Goal: Task Accomplishment & Management: Manage account settings

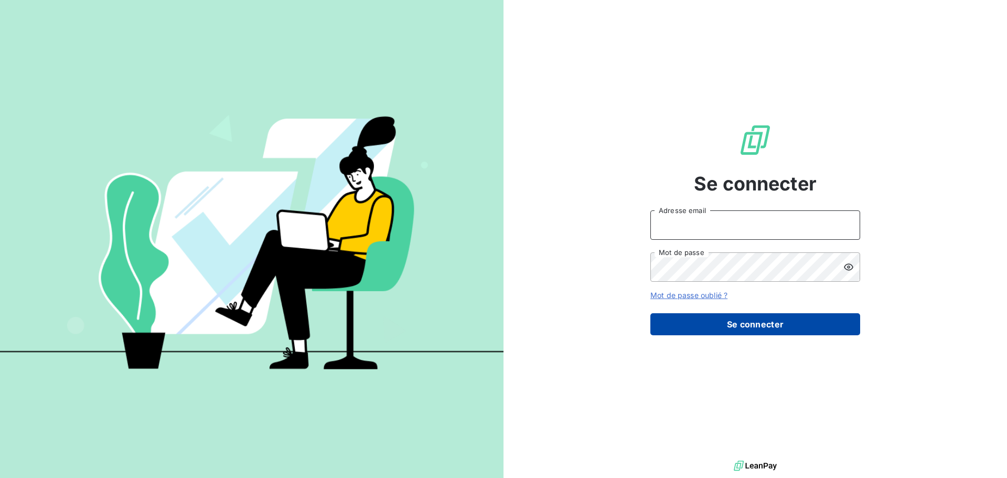
type input "[EMAIL_ADDRESS][PERSON_NAME][DOMAIN_NAME]"
click at [722, 319] on button "Se connecter" at bounding box center [755, 324] width 210 height 22
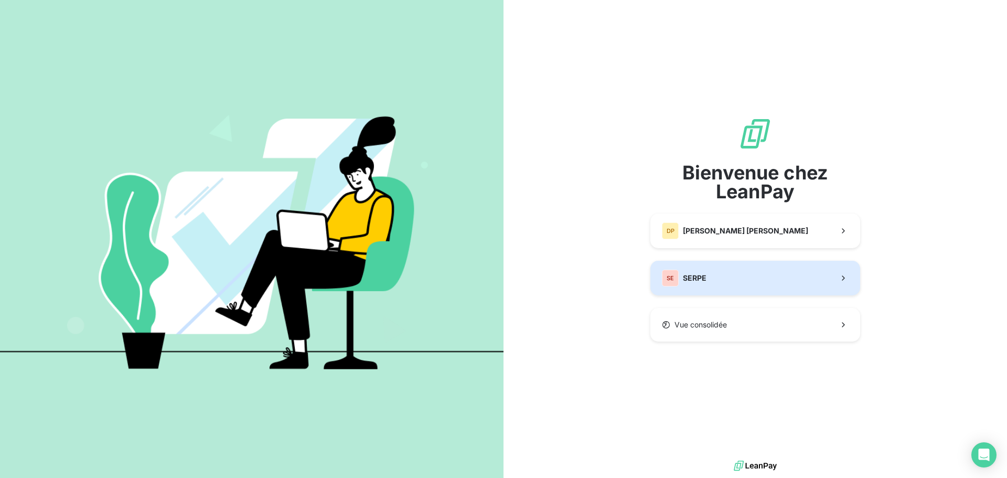
click at [734, 276] on button "SE SERPE" at bounding box center [755, 278] width 210 height 35
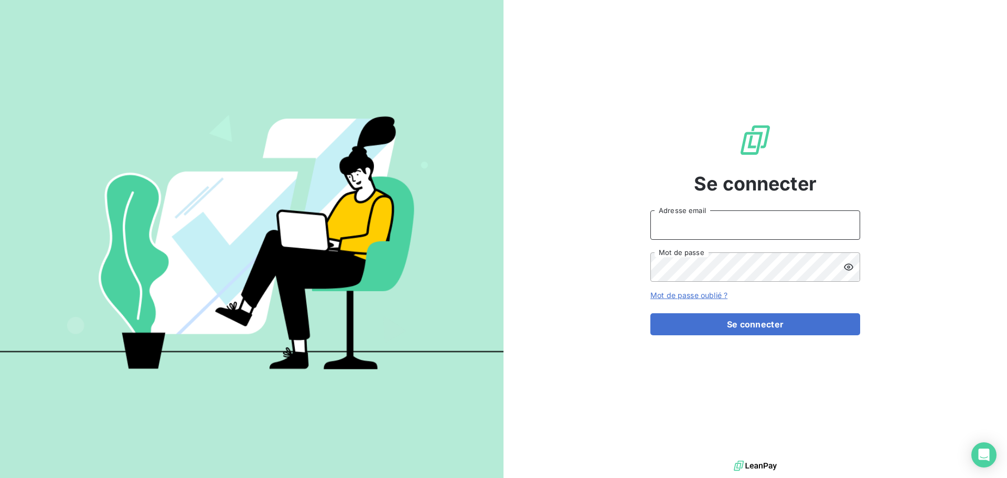
type input "[EMAIL_ADDRESS][PERSON_NAME][DOMAIN_NAME]"
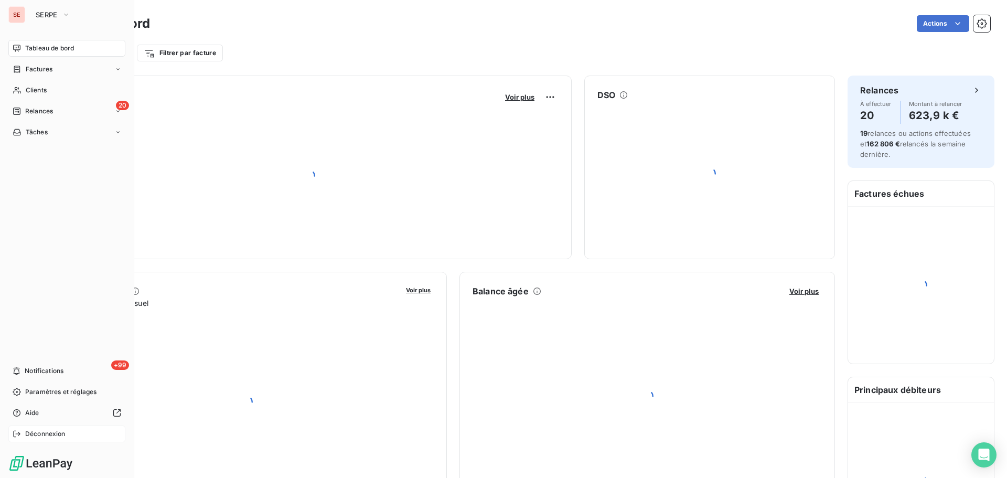
click at [34, 434] on span "Déconnexion" at bounding box center [45, 433] width 40 height 9
